Goal: Task Accomplishment & Management: Manage account settings

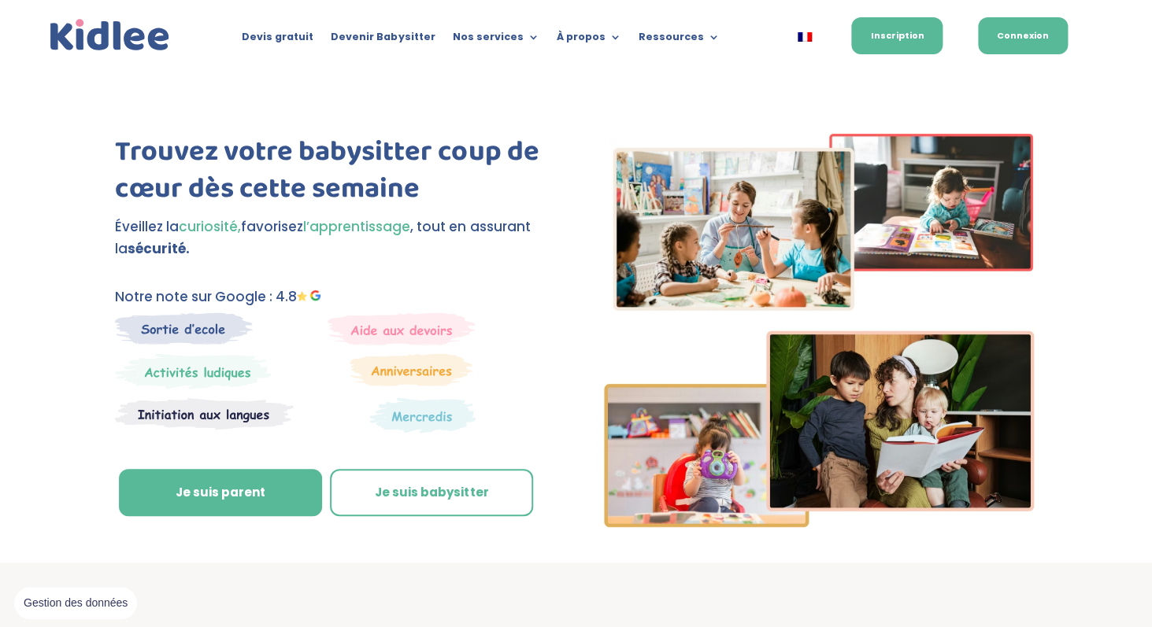
click at [1036, 39] on link "Connexion" at bounding box center [1023, 35] width 90 height 37
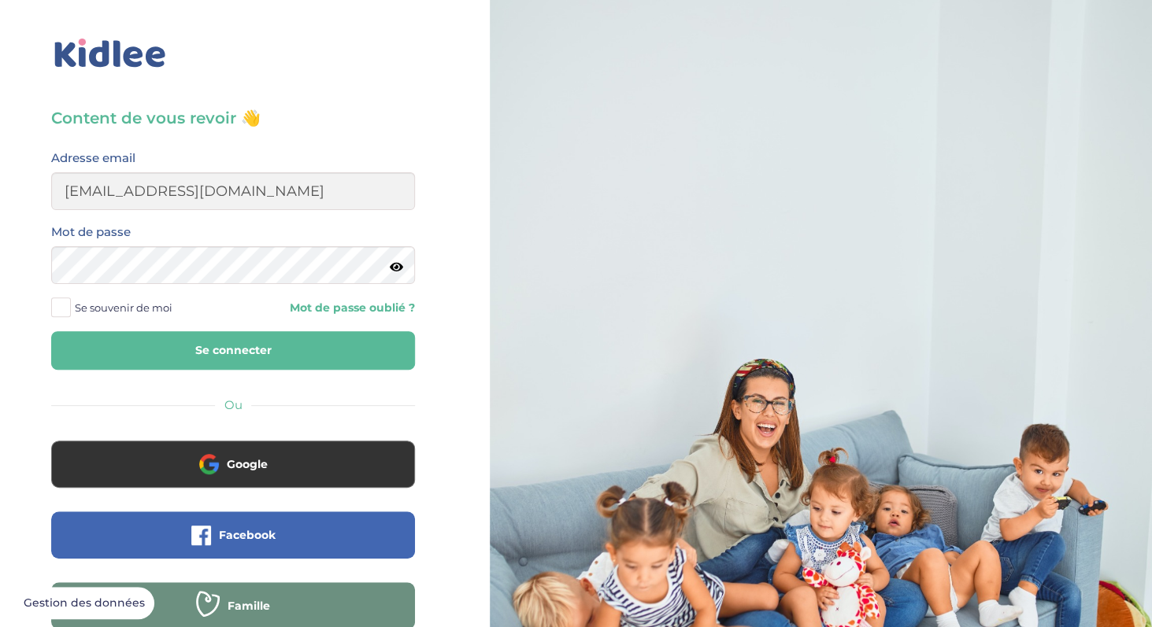
click at [306, 353] on button "Se connecter" at bounding box center [233, 350] width 364 height 39
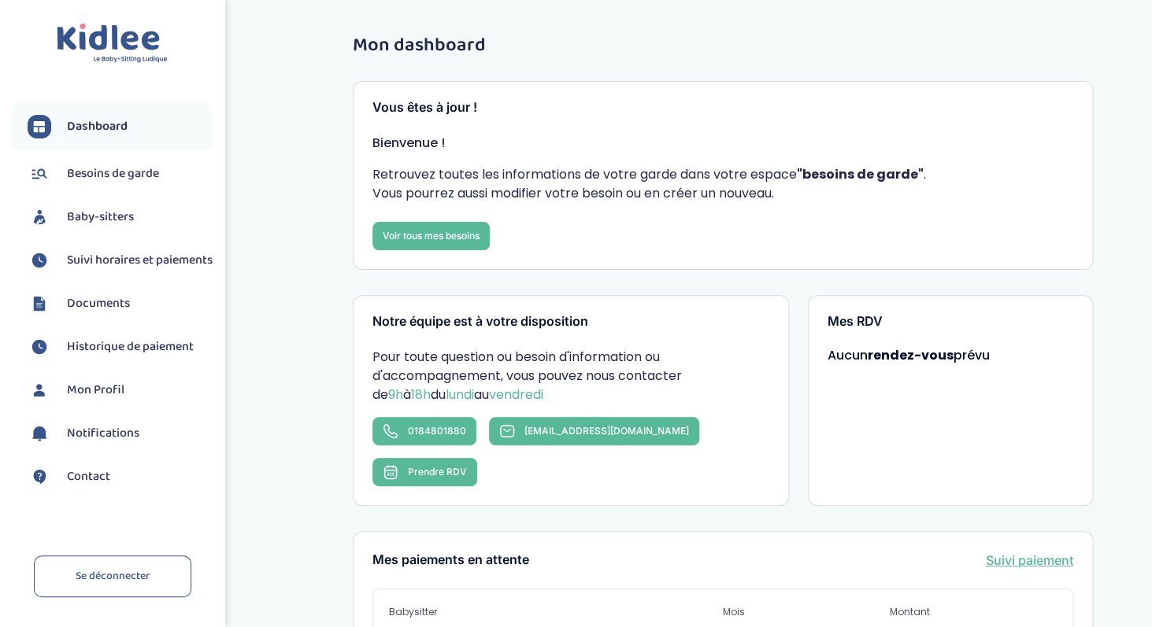
click at [108, 264] on span "Suivi horaires et paiements" at bounding box center [140, 260] width 146 height 19
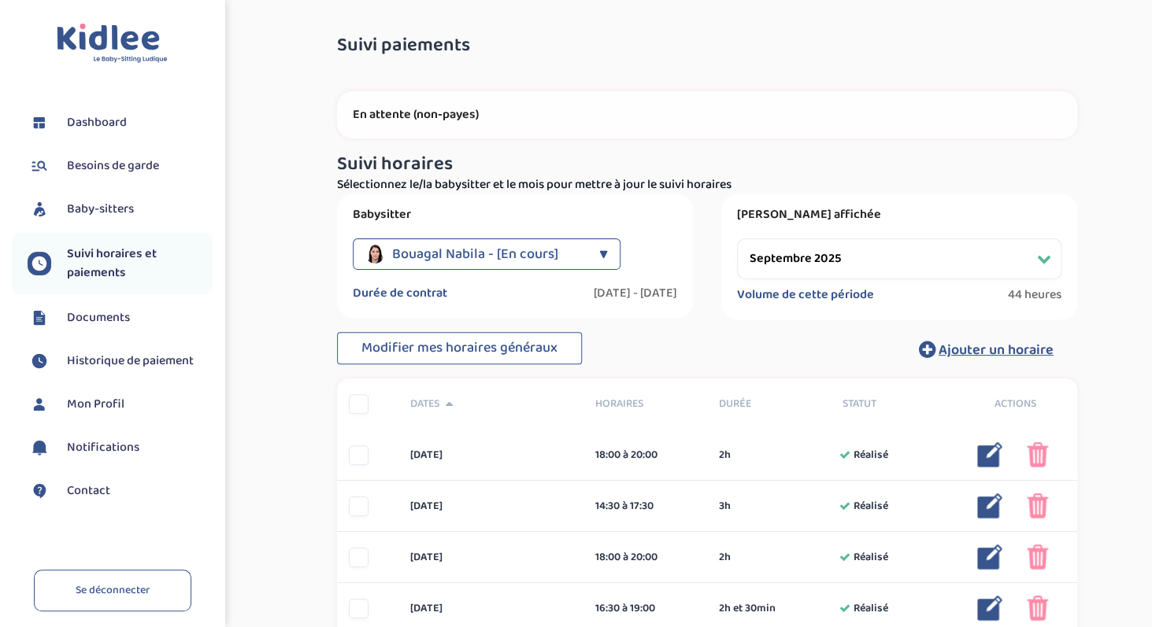
select select "octobre 2025"
click option "octobre 2025" at bounding box center [0, 0] width 0 height 0
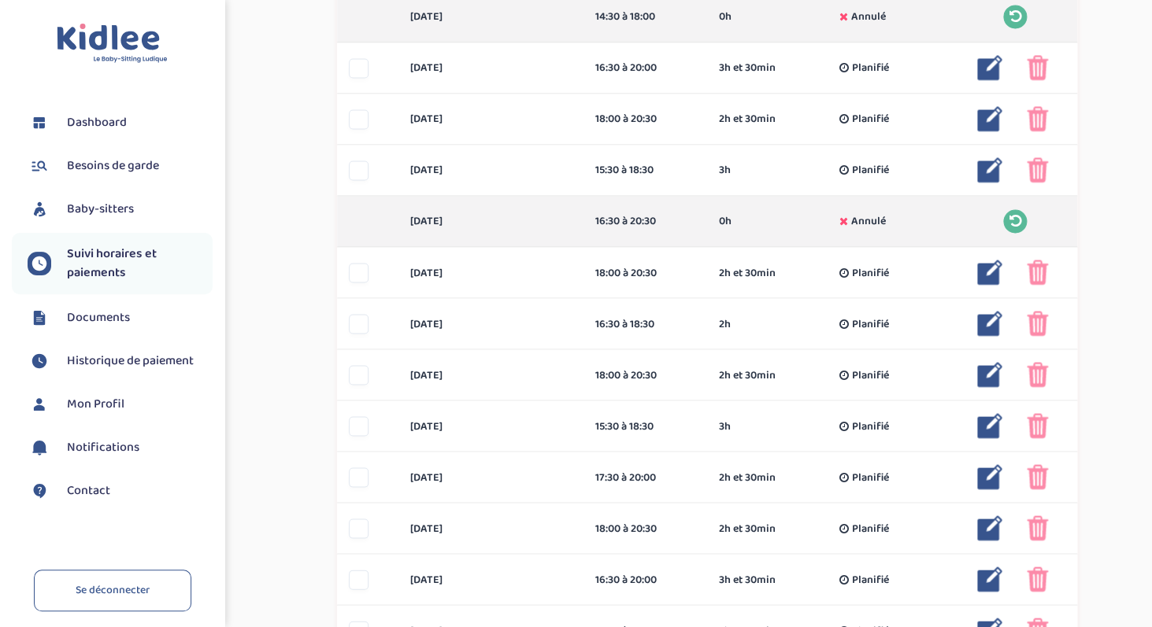
scroll to position [901, 0]
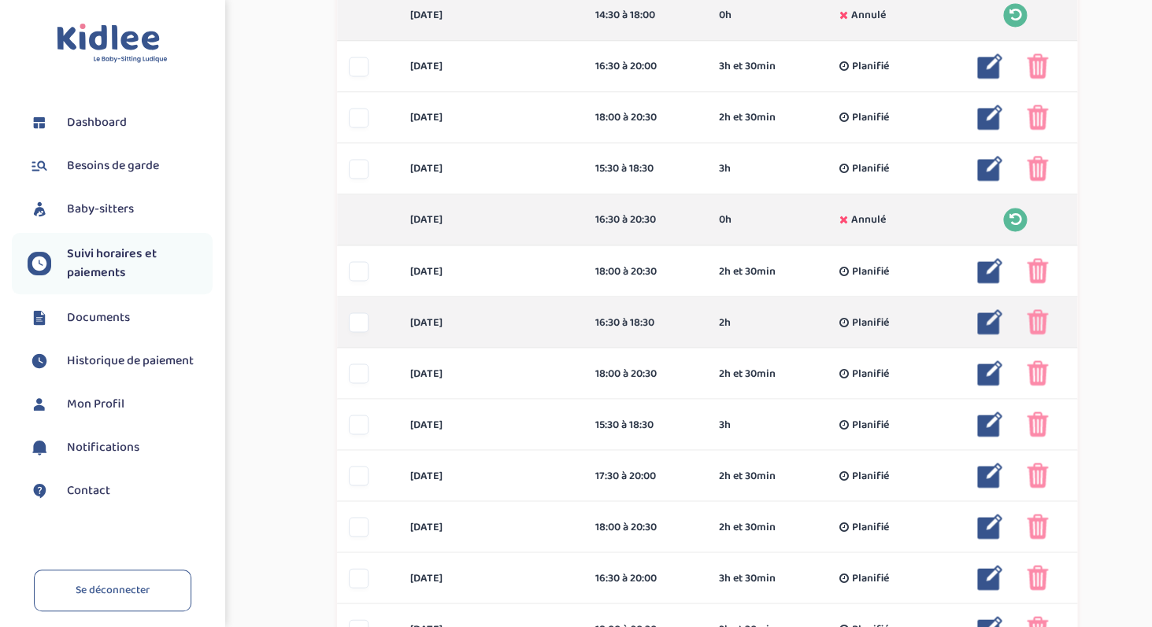
click at [1036, 319] on img at bounding box center [1036, 321] width 21 height 25
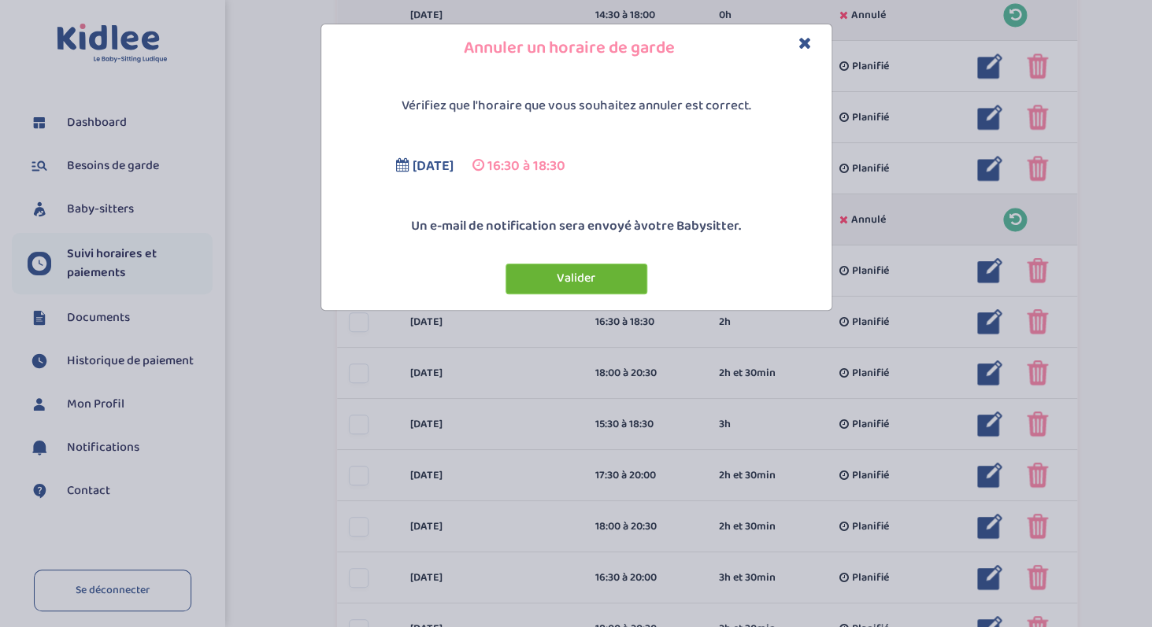
click at [627, 275] on button "Valider" at bounding box center [576, 279] width 142 height 31
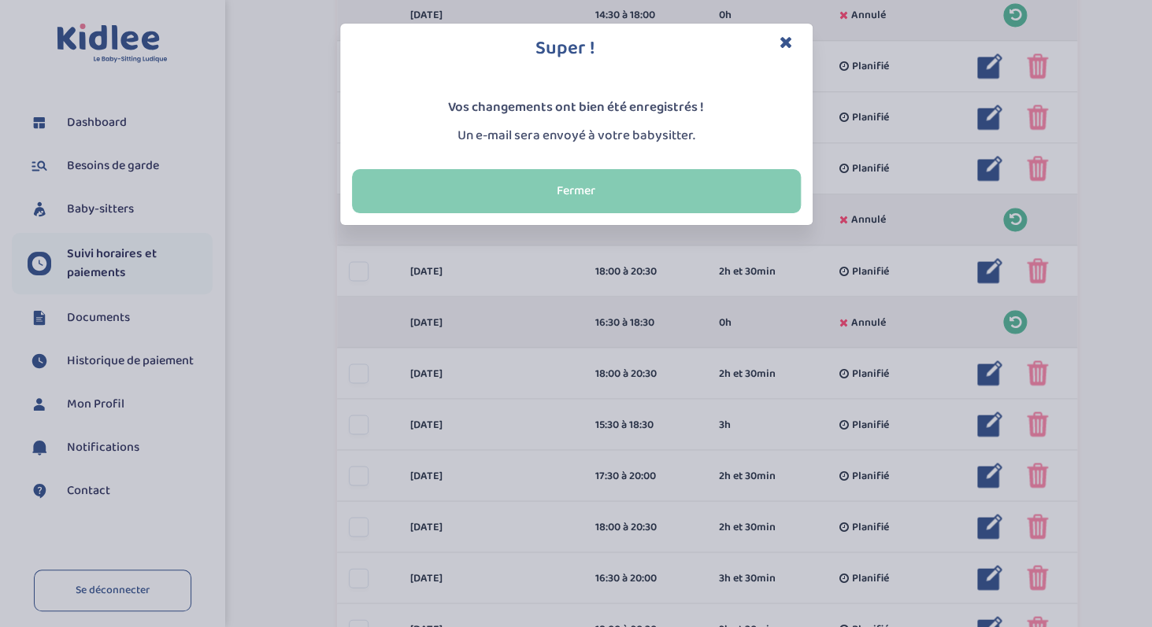
click at [623, 193] on button "Fermer" at bounding box center [576, 191] width 449 height 44
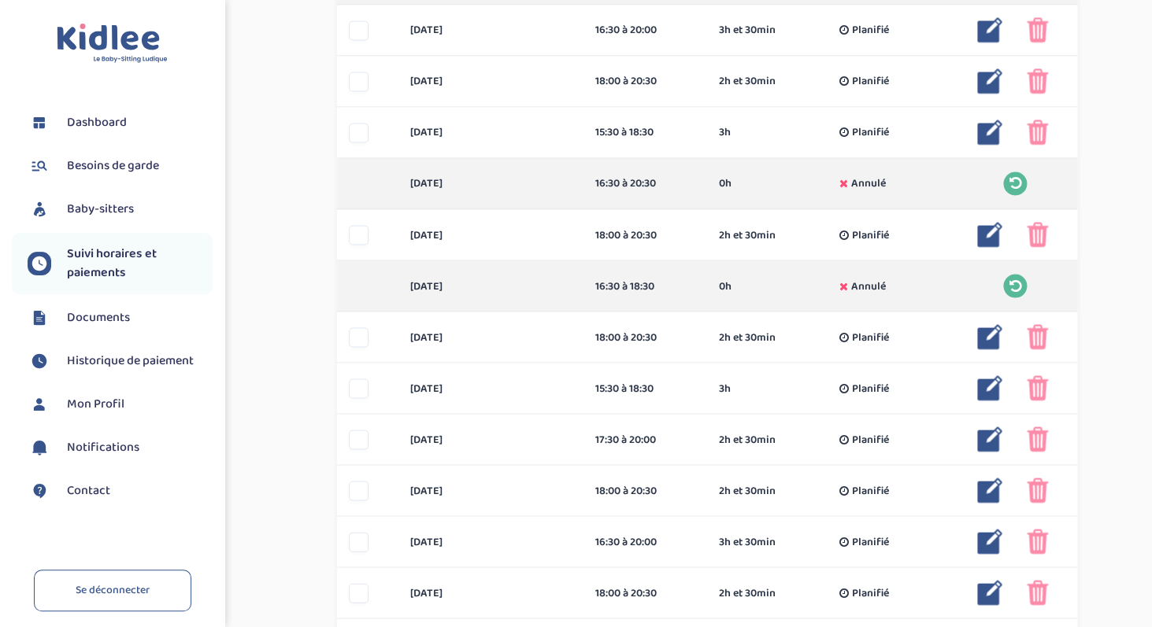
scroll to position [978, 0]
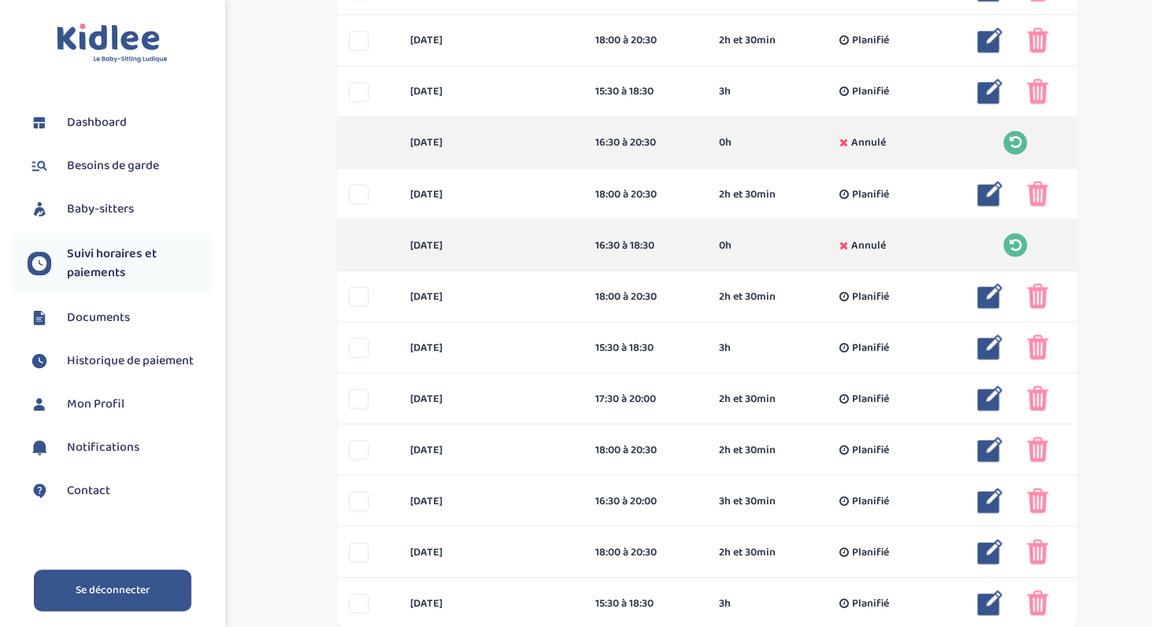
click at [127, 593] on link "Se déconnecter" at bounding box center [112, 591] width 157 height 42
